Goal: Find specific fact: Find specific fact

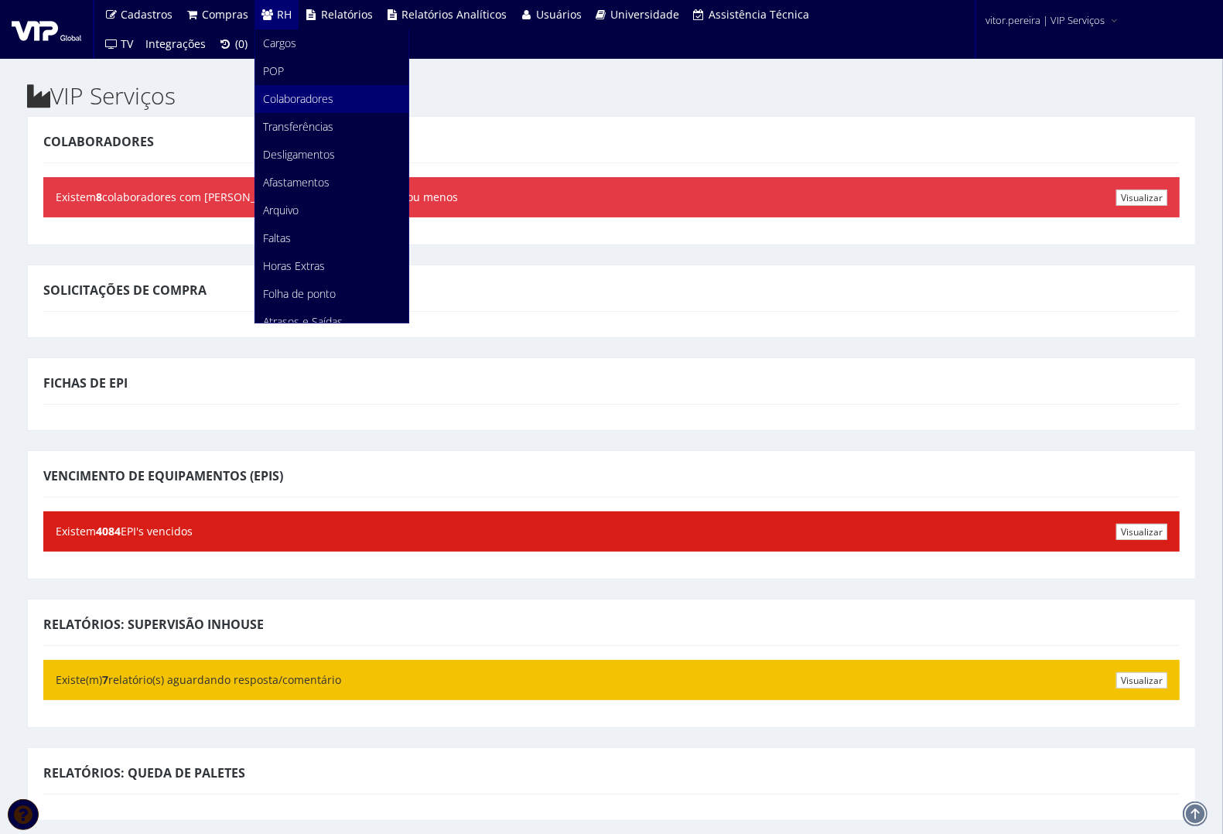
click at [288, 102] on span "Colaboradores" at bounding box center [298, 98] width 70 height 15
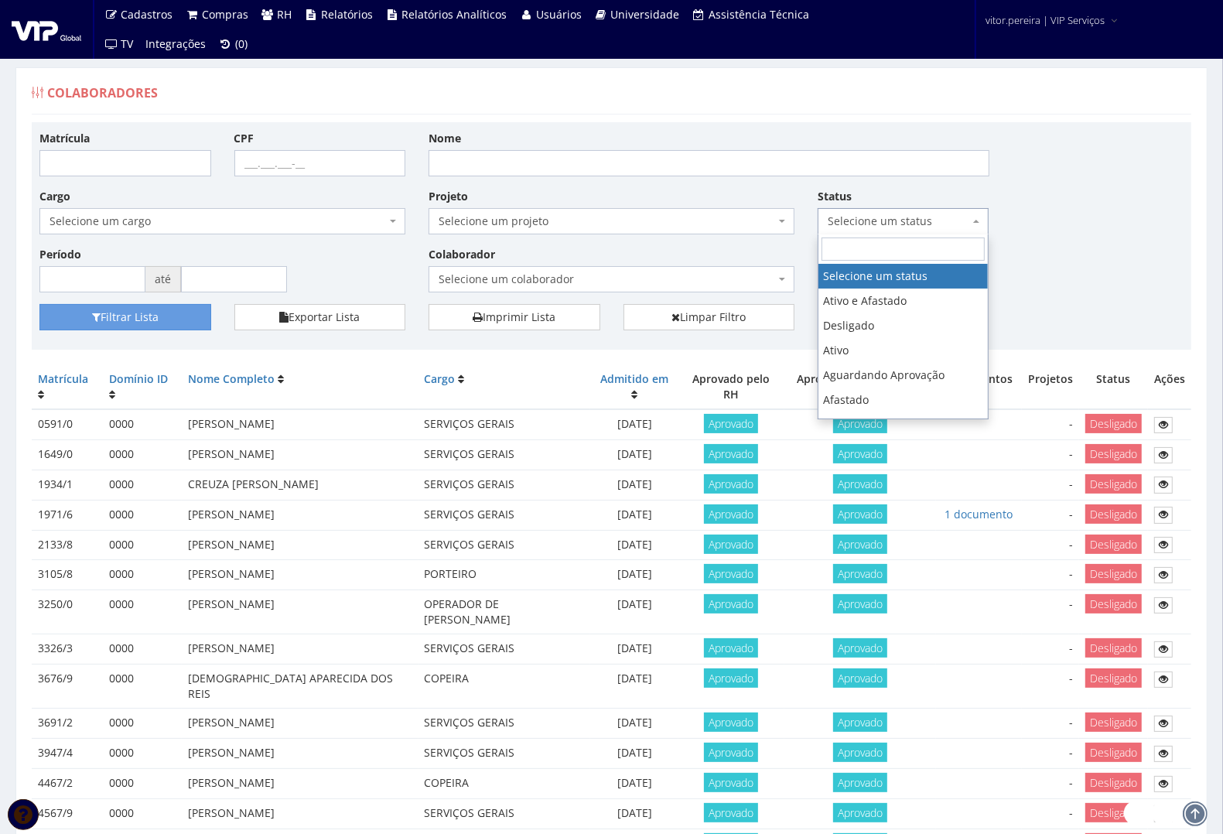
click at [882, 218] on span "Selecione um status" at bounding box center [899, 221] width 142 height 15
select select "1"
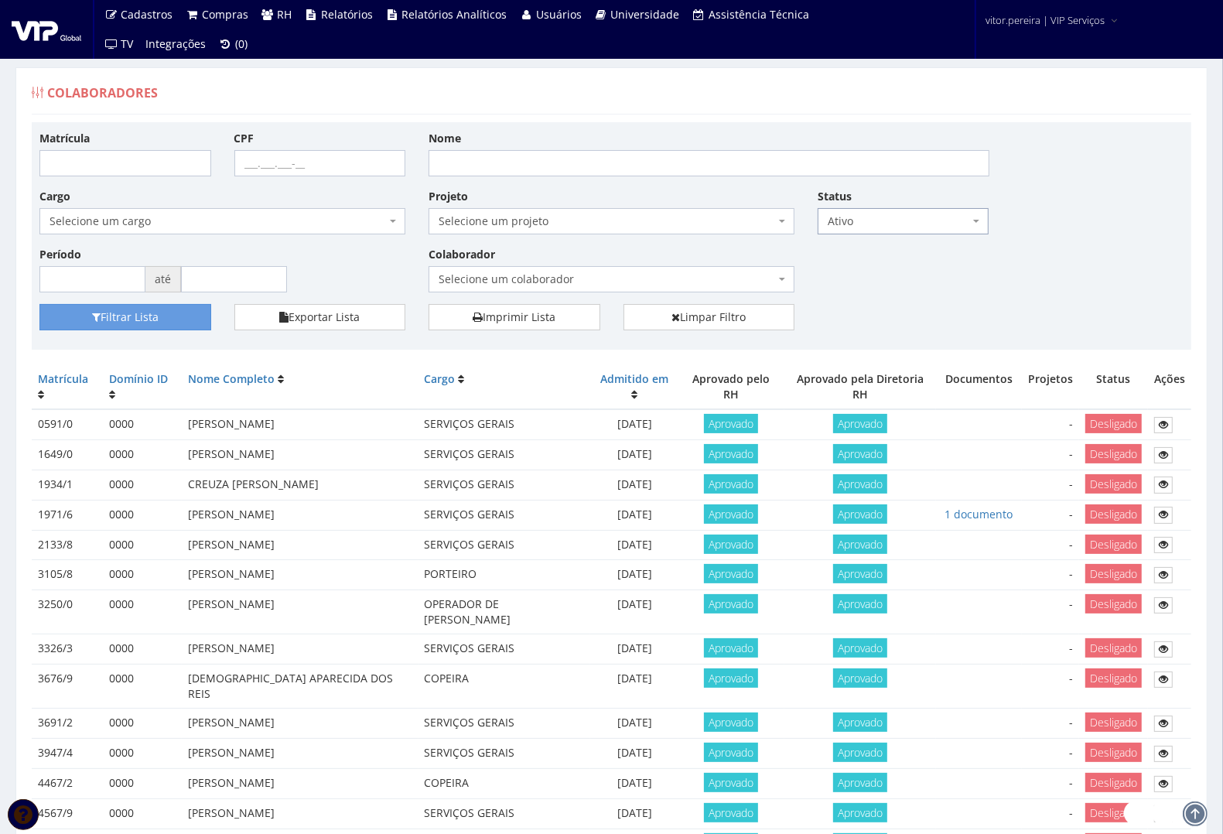
click at [679, 227] on span "Selecione um projeto" at bounding box center [607, 221] width 337 height 15
click at [130, 313] on button "Filtrar Lista" at bounding box center [125, 317] width 172 height 26
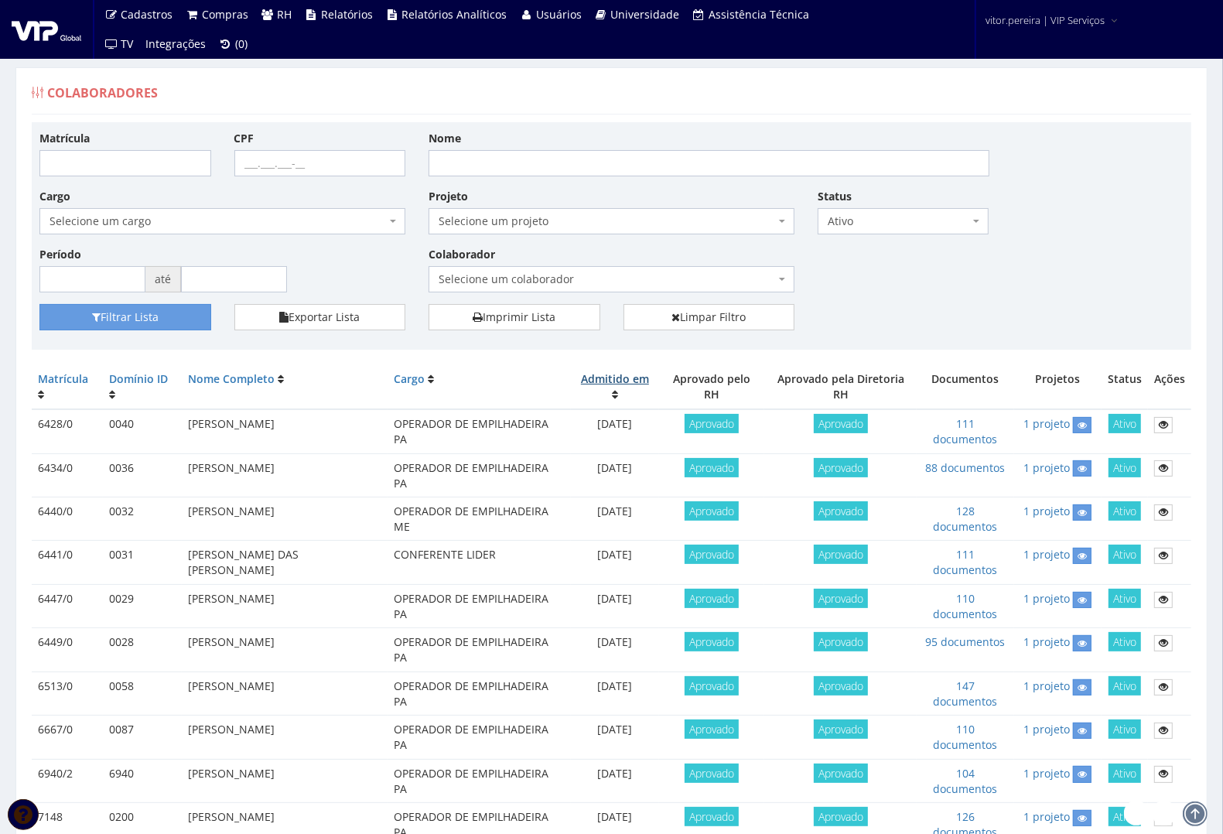
click at [620, 382] on link "Admitido em" at bounding box center [615, 378] width 68 height 15
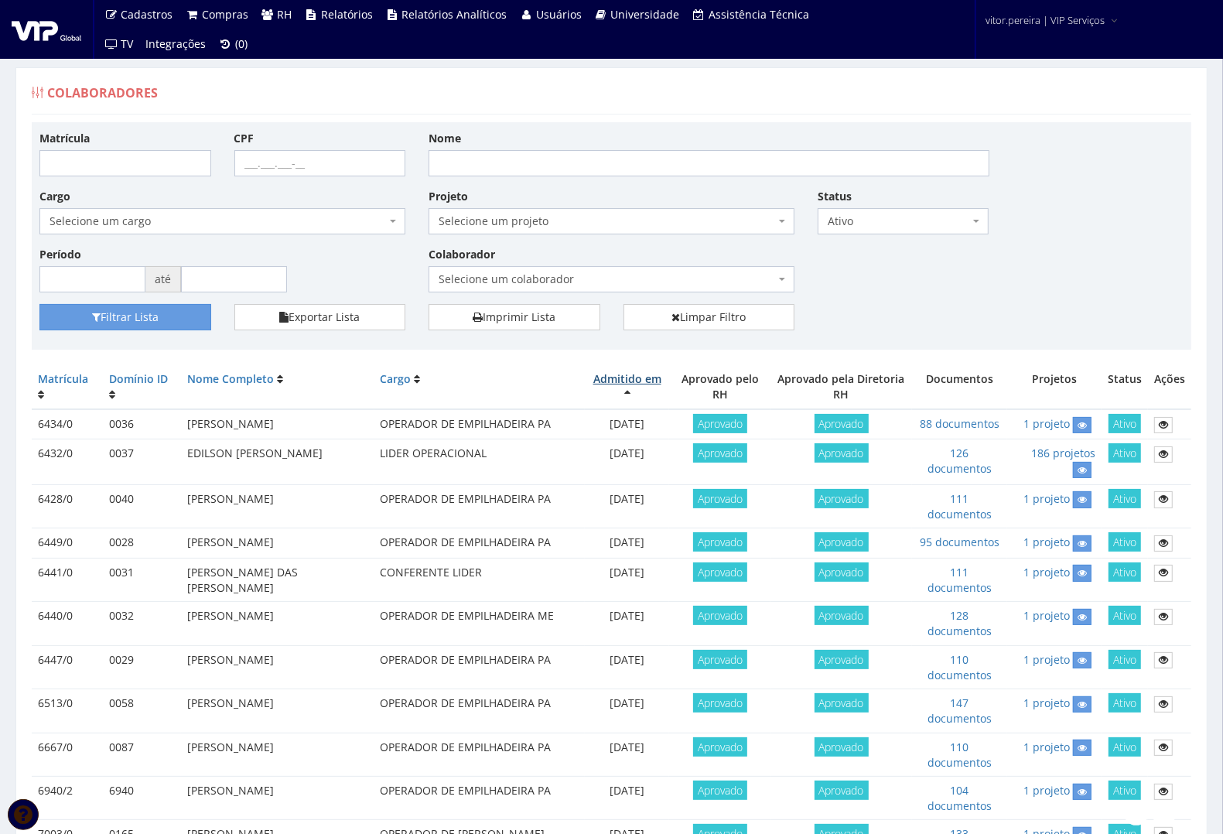
click at [620, 382] on link "Admitido em" at bounding box center [628, 378] width 68 height 15
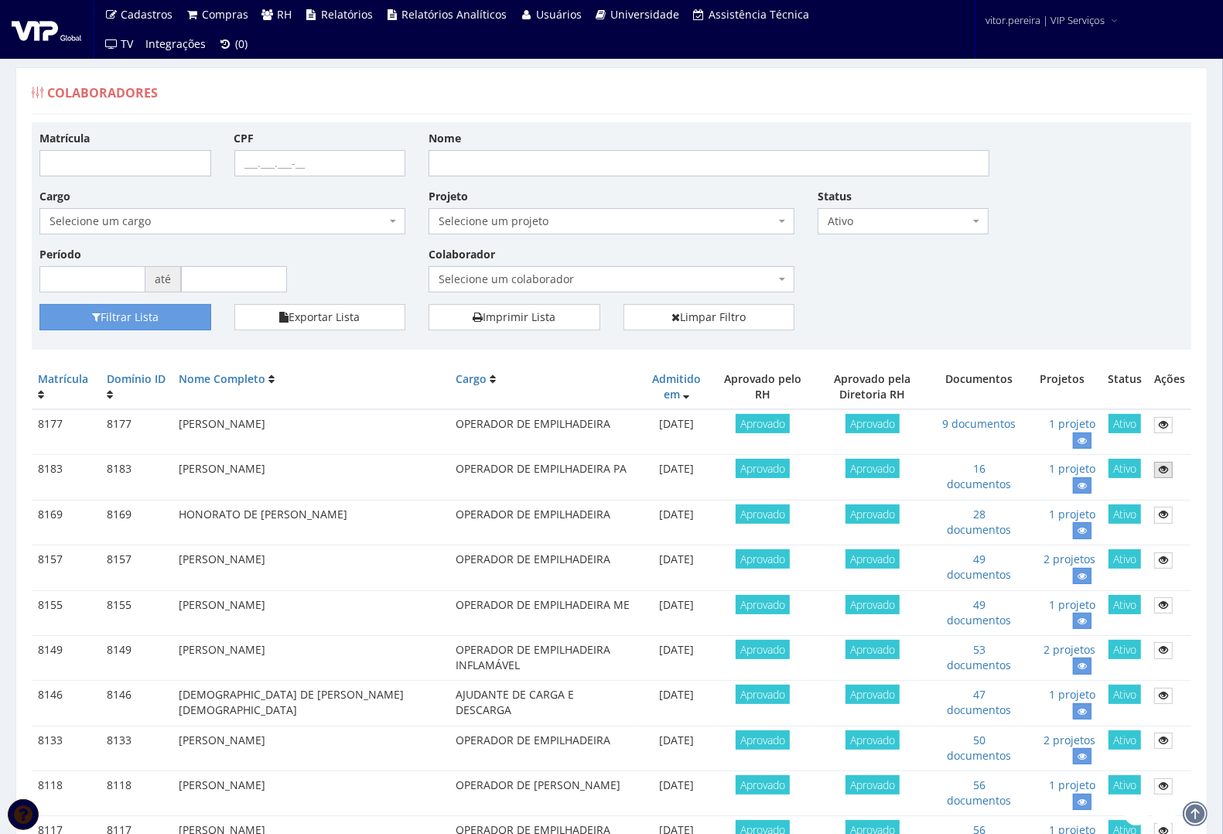
click at [1162, 469] on icon at bounding box center [1163, 469] width 9 height 11
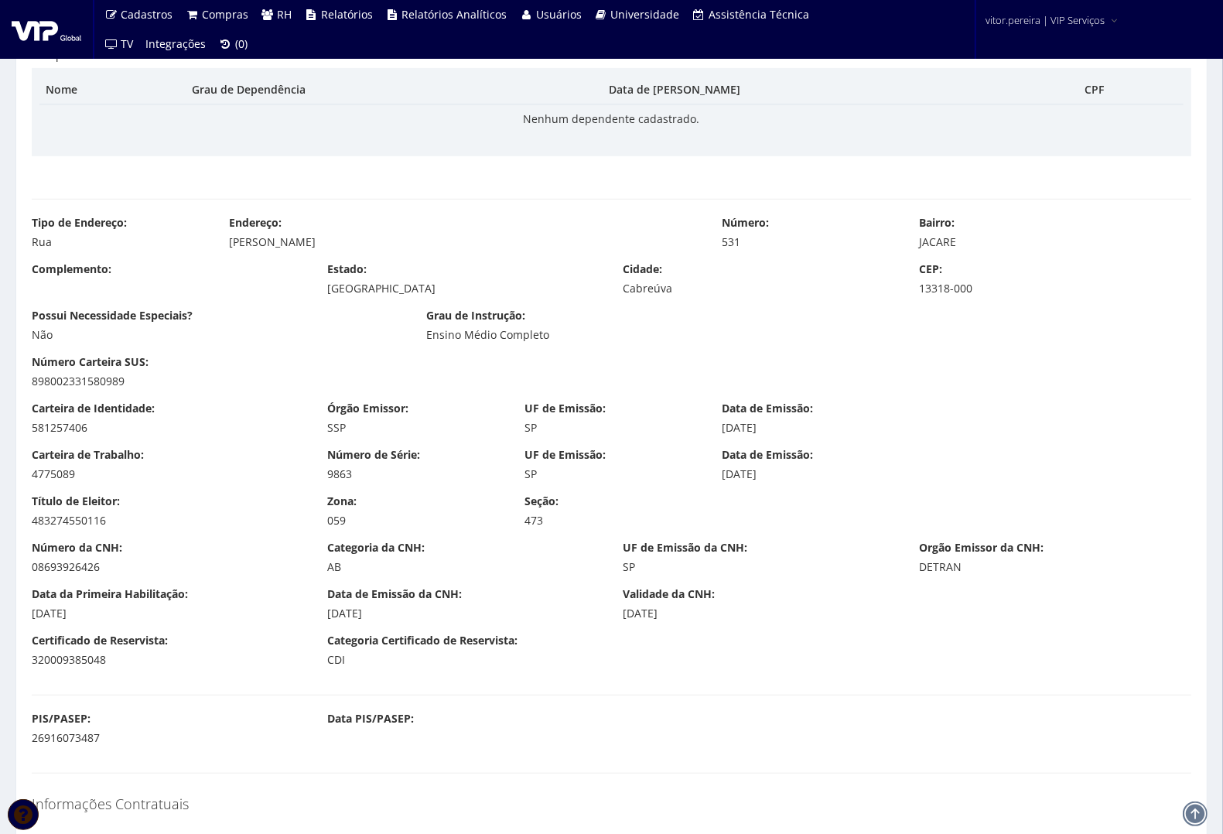
scroll to position [774, 0]
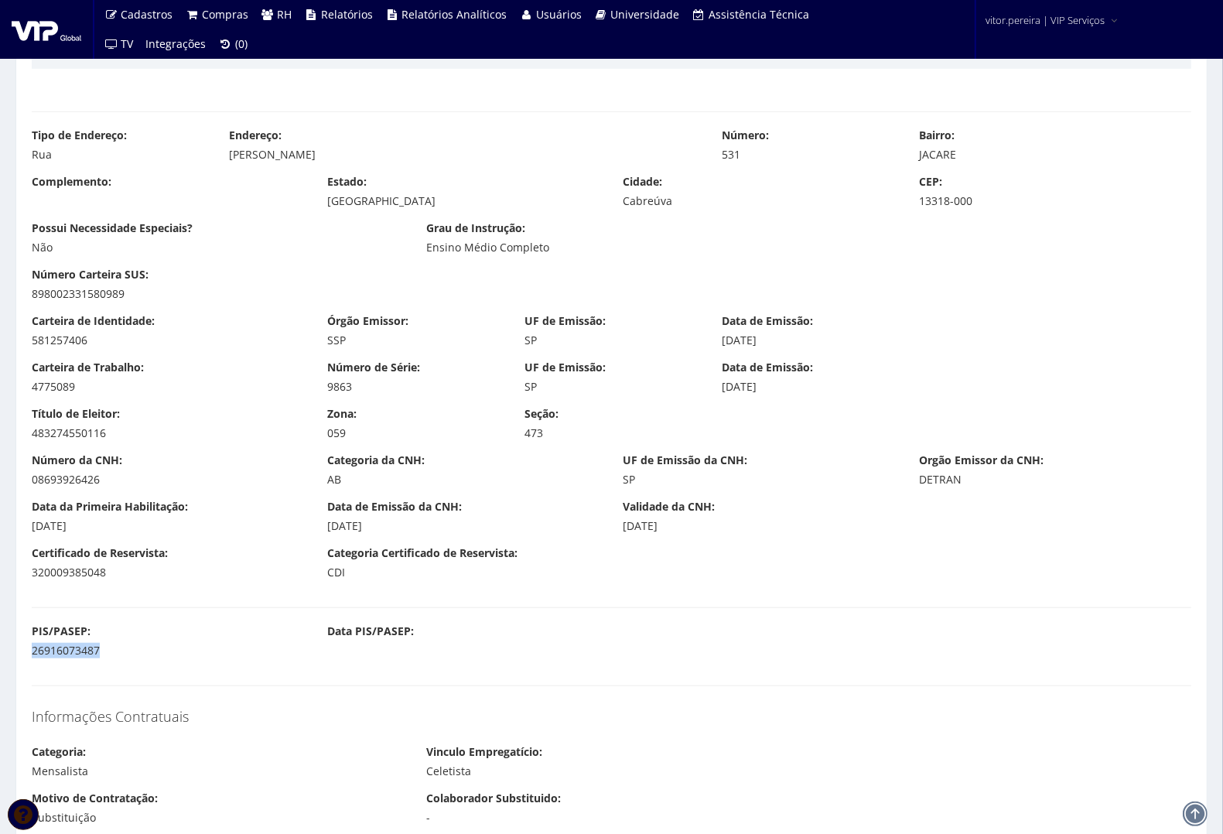
drag, startPoint x: 29, startPoint y: 652, endPoint x: 182, endPoint y: 658, distance: 152.6
click at [182, 658] on div "PIS/PASEP: 26916073487" at bounding box center [168, 641] width 296 height 35
copy div "26916073487"
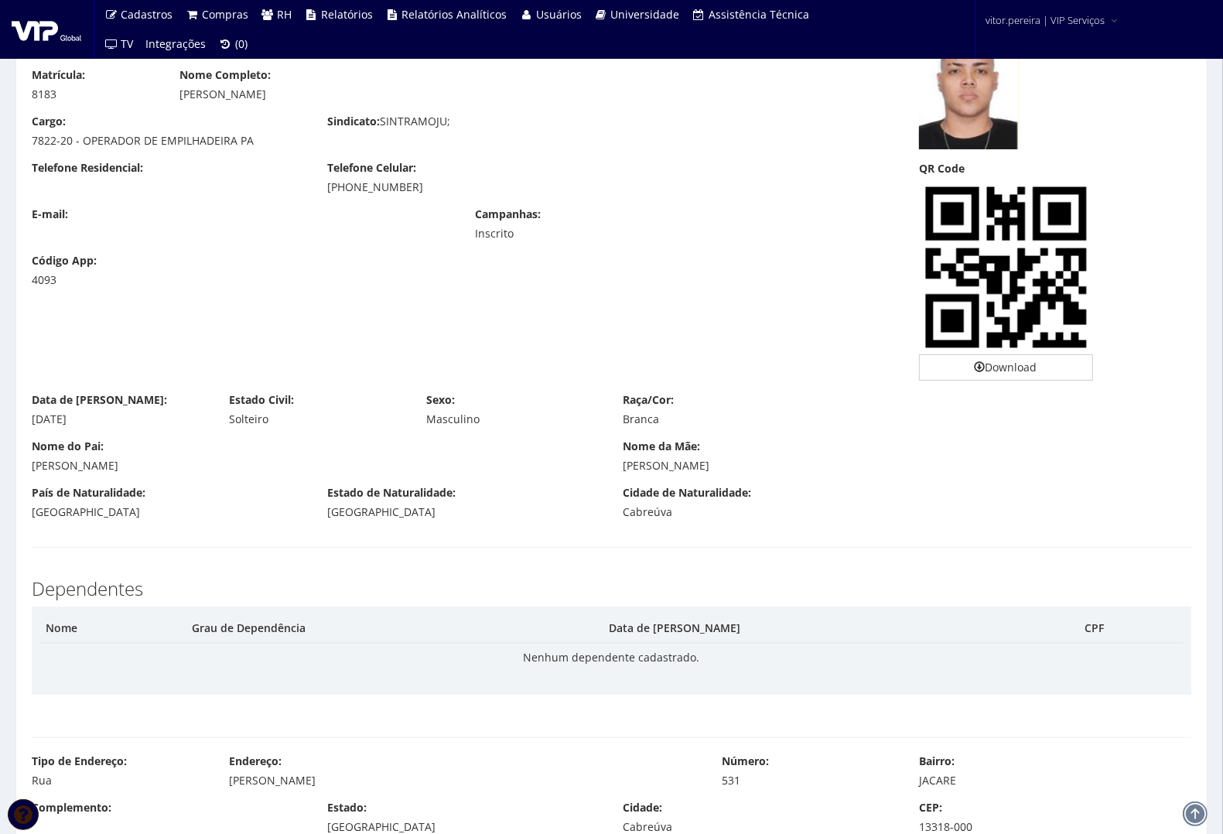
scroll to position [0, 0]
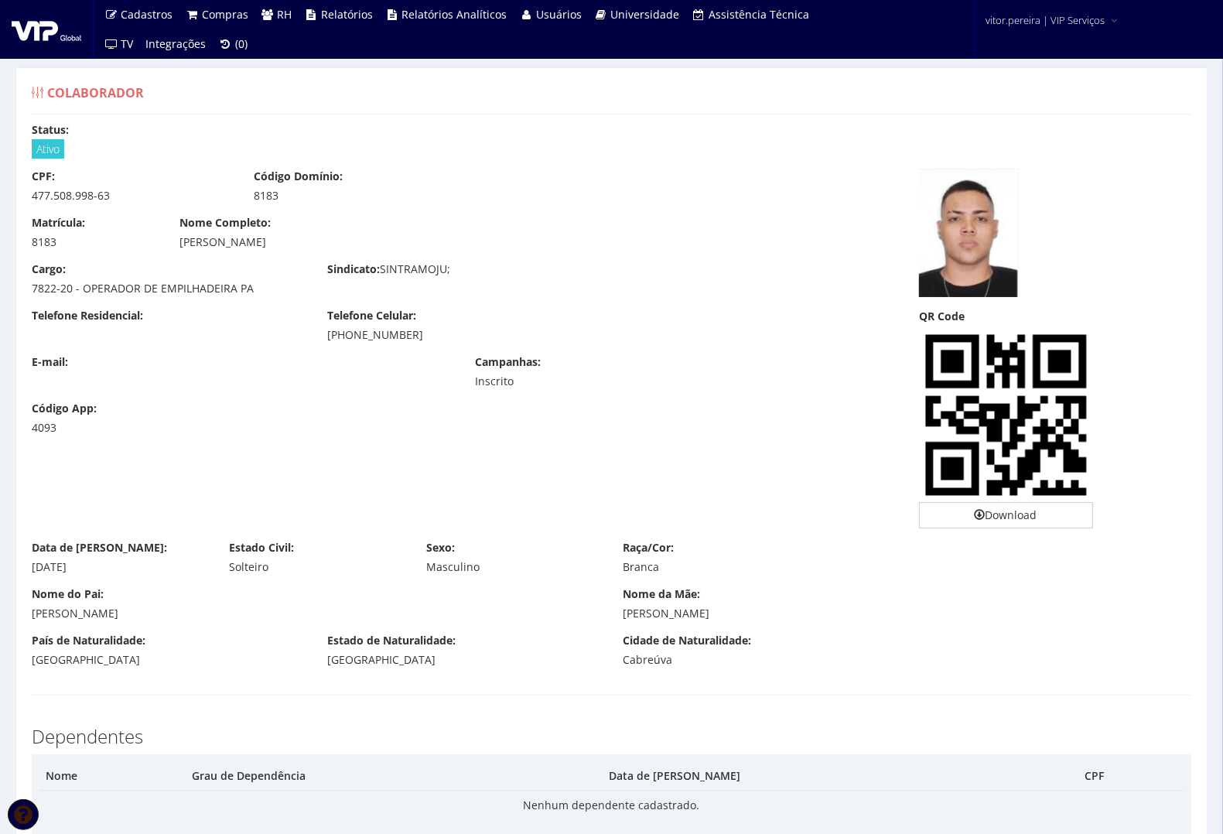
click at [262, 194] on div "8183" at bounding box center [353, 195] width 199 height 15
copy div "8183"
drag, startPoint x: 178, startPoint y: 242, endPoint x: 338, endPoint y: 244, distance: 160.2
click at [338, 244] on div "Nome Completo: [PERSON_NAME]" at bounding box center [464, 232] width 592 height 35
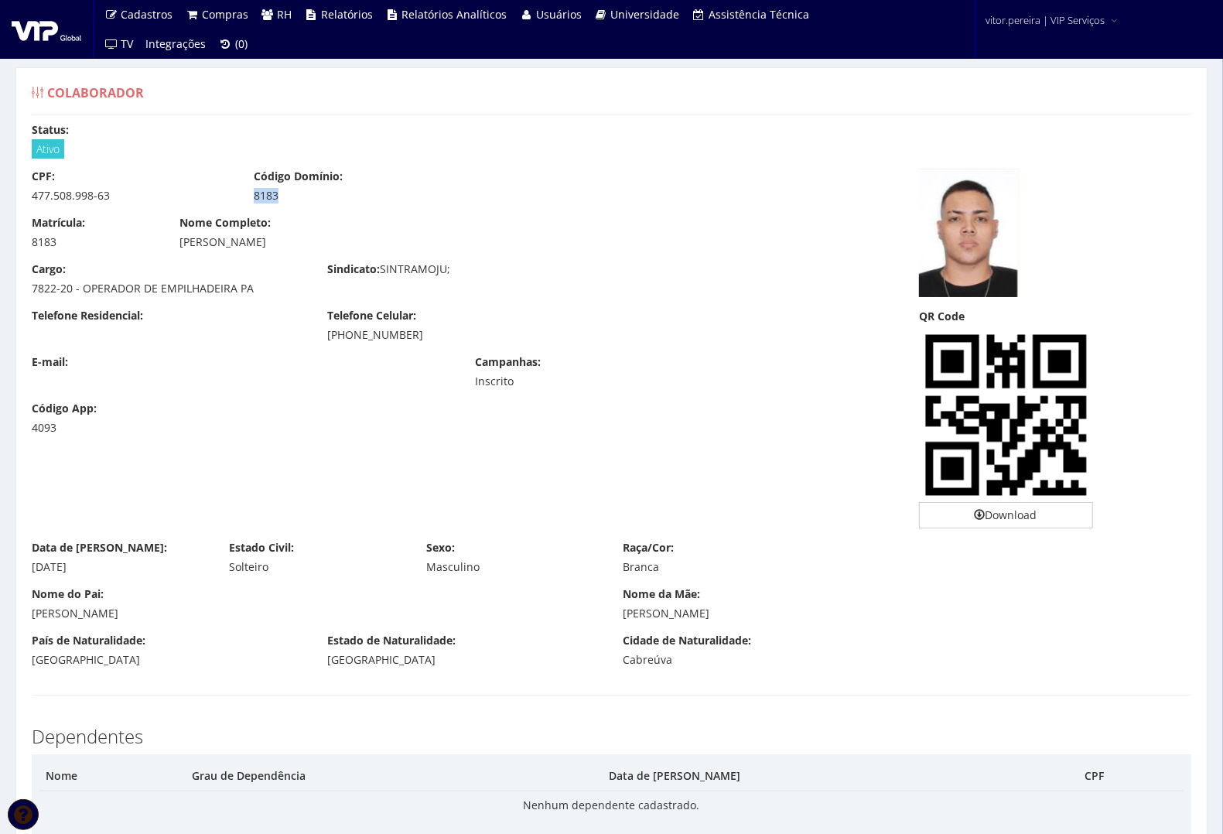
copy div "[PERSON_NAME]"
drag, startPoint x: 32, startPoint y: 566, endPoint x: 106, endPoint y: 565, distance: 74.3
click at [106, 565] on div "[DATE]" at bounding box center [119, 566] width 174 height 15
copy div "[DATE]"
